Goal: Task Accomplishment & Management: Manage account settings

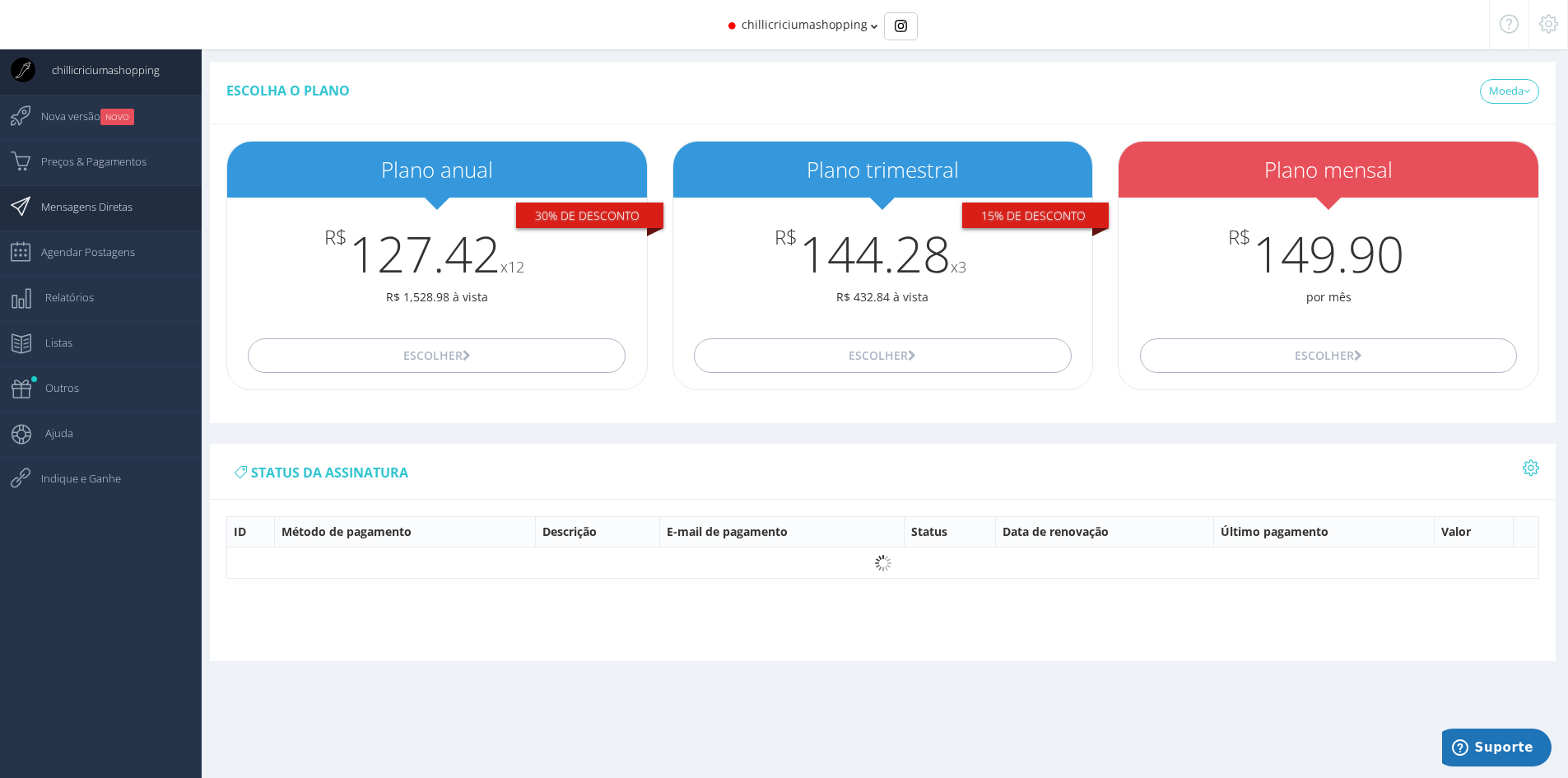
click at [113, 206] on span "Mensagens Diretas" at bounding box center [79, 206] width 108 height 41
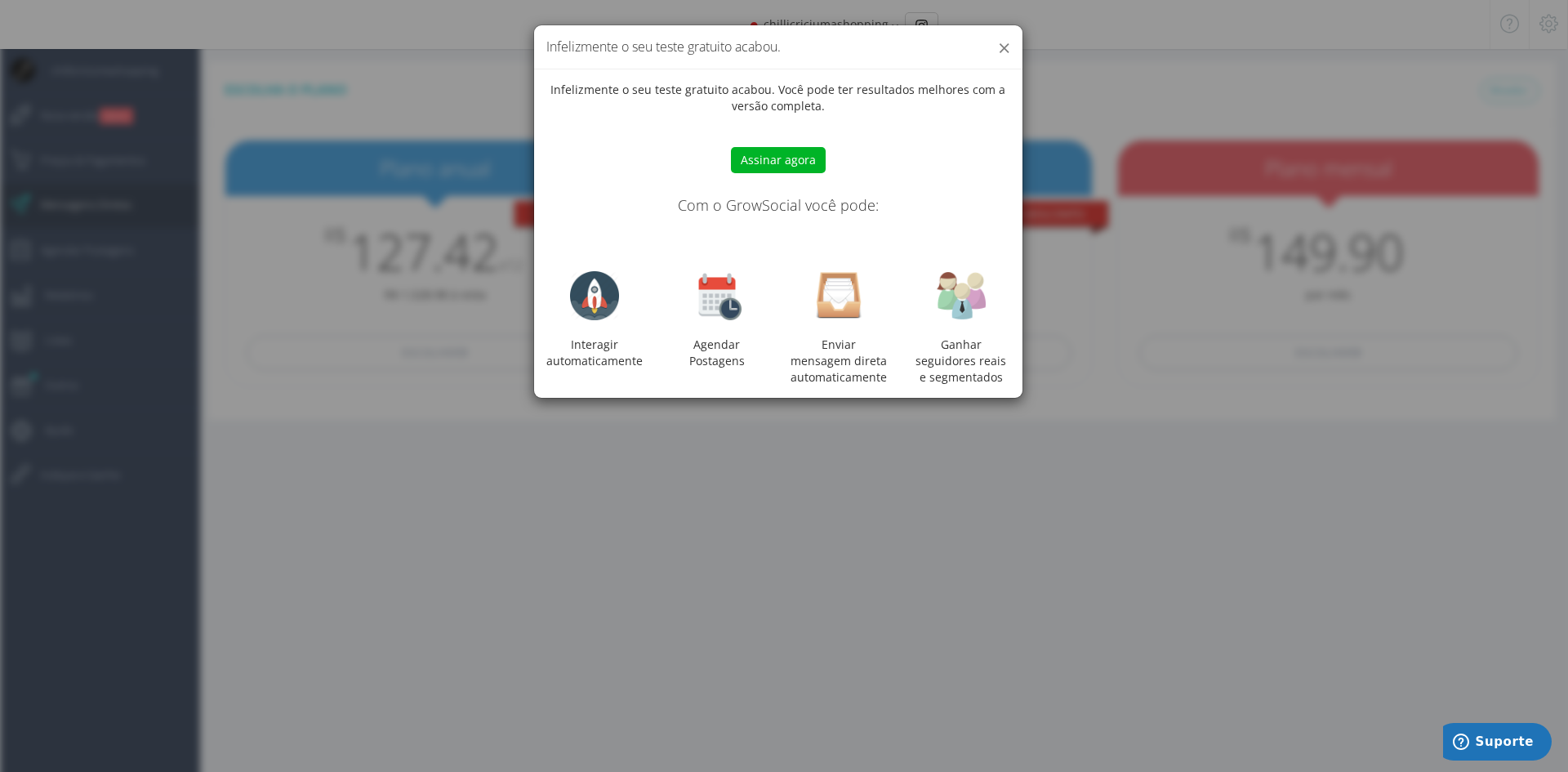
click at [1007, 45] on button "×" at bounding box center [1004, 48] width 12 height 22
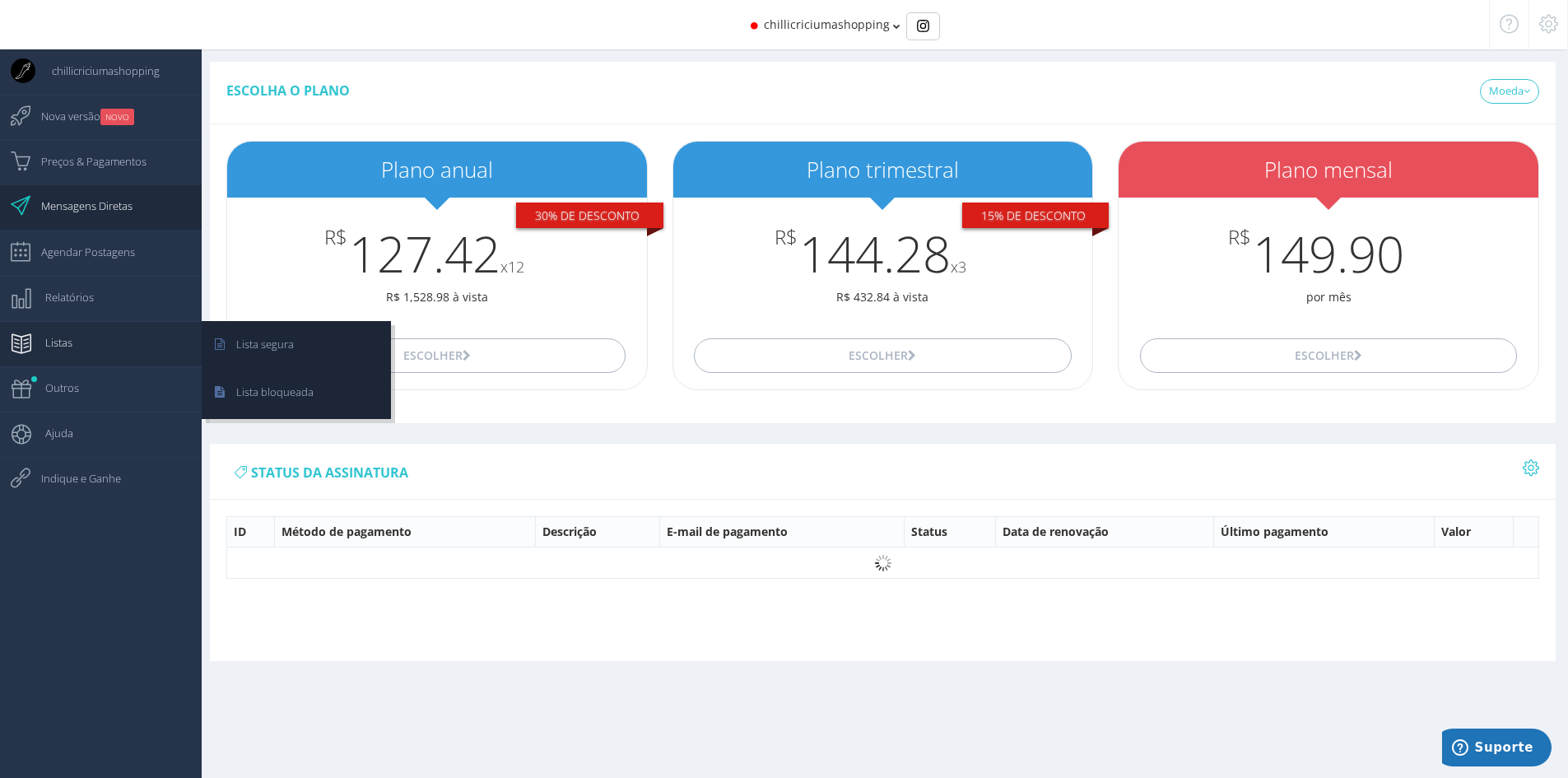
click at [96, 336] on link "Listas" at bounding box center [100, 343] width 201 height 46
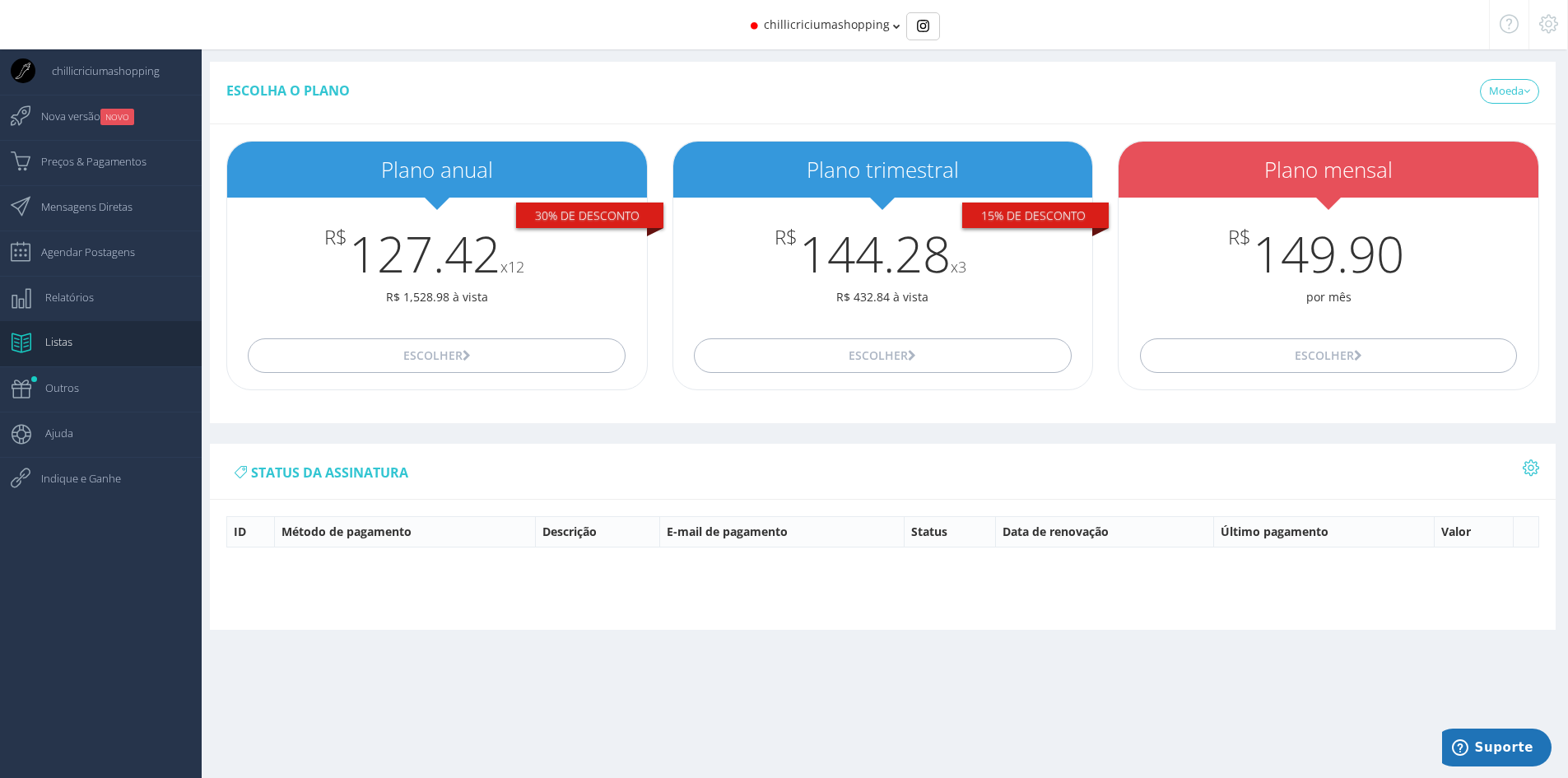
click at [1036, 32] on div "chillicriciumashopping" at bounding box center [784, 25] width 1411 height 50
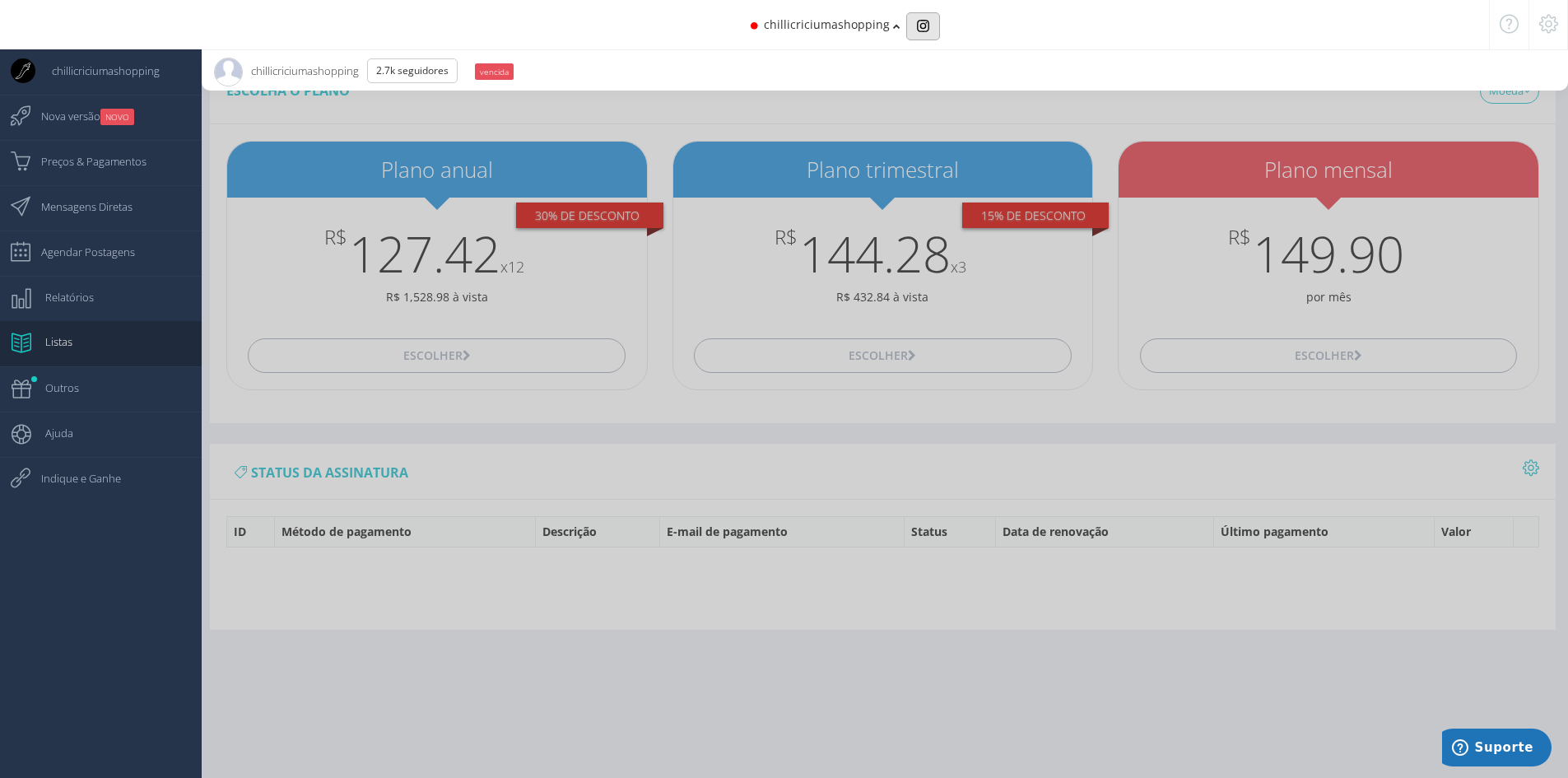
click at [917, 22] on img "Basic example" at bounding box center [923, 26] width 12 height 12
click at [1404, 99] on div at bounding box center [784, 389] width 1568 height 778
click at [1551, 24] on icon at bounding box center [1549, 24] width 19 height 12
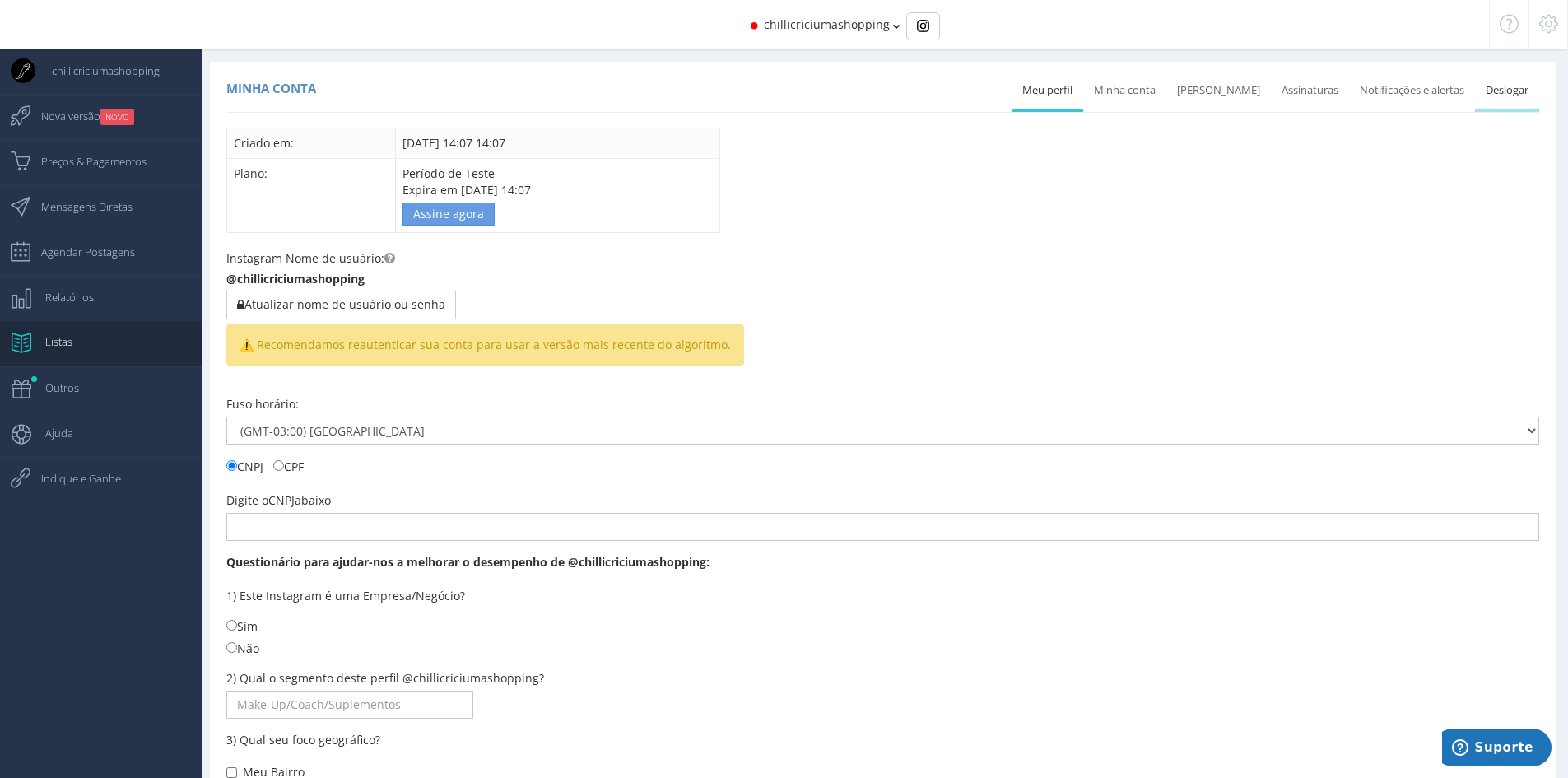
click at [1517, 79] on link "Deslogar" at bounding box center [1507, 90] width 64 height 36
